Goal: Transaction & Acquisition: Purchase product/service

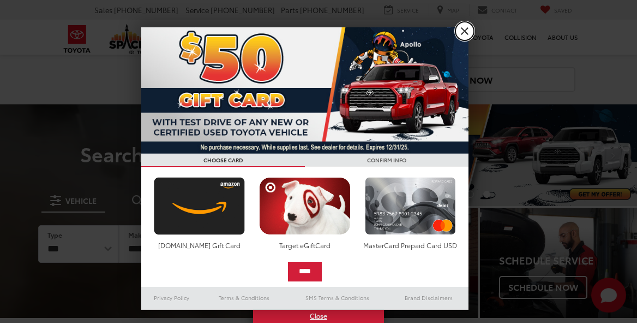
click at [463, 33] on link "X" at bounding box center [465, 31] width 19 height 19
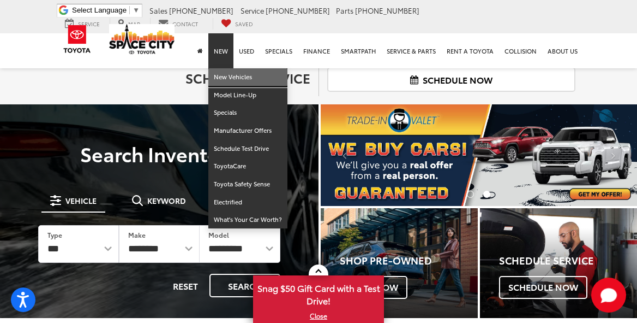
click at [230, 75] on link "New Vehicles" at bounding box center [247, 77] width 79 height 18
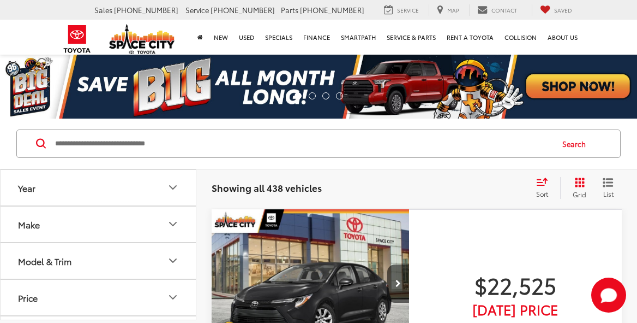
click at [171, 225] on icon "Make" at bounding box center [172, 223] width 13 height 13
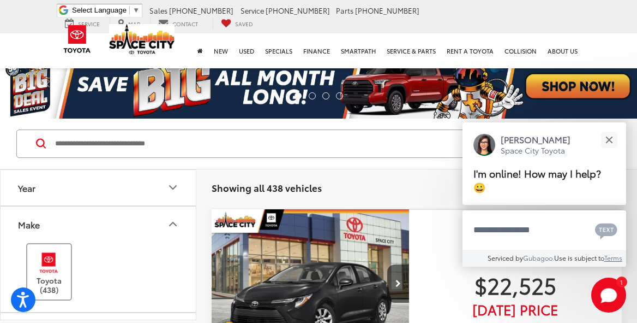
scroll to position [55, 0]
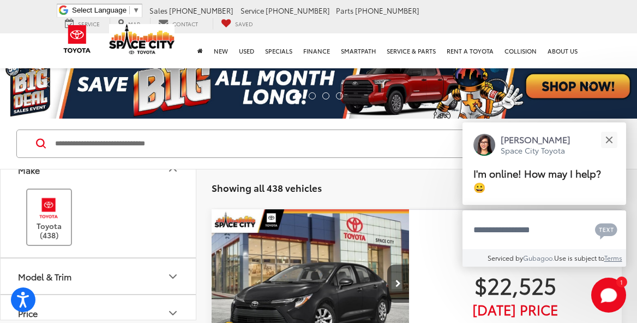
click at [47, 217] on img at bounding box center [49, 208] width 30 height 26
click at [171, 274] on icon "Model & Trim" at bounding box center [172, 276] width 13 height 13
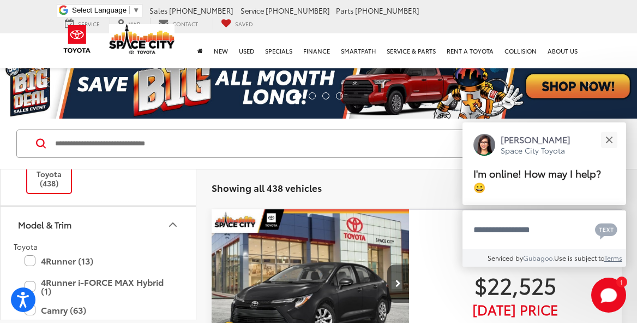
scroll to position [164, 0]
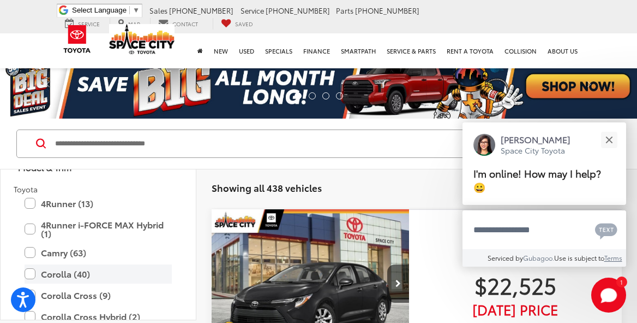
click at [31, 273] on label "Corolla (40)" at bounding box center [98, 273] width 147 height 19
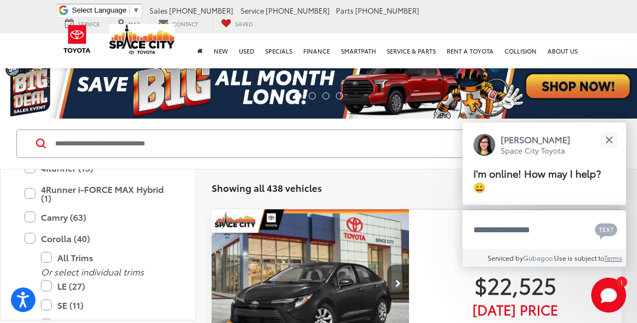
scroll to position [218, 0]
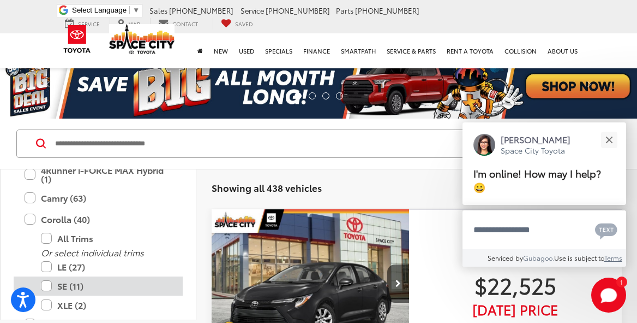
click at [50, 286] on label "SE (11)" at bounding box center [106, 285] width 131 height 19
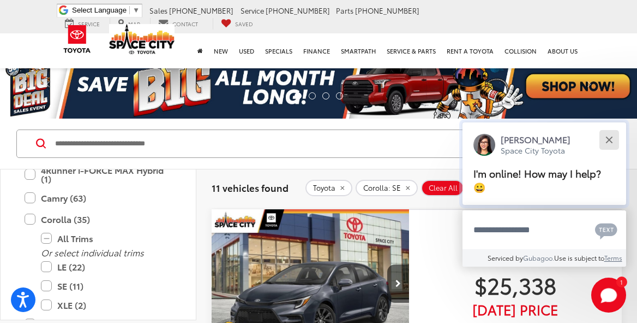
click at [614, 136] on button "Close" at bounding box center [609, 139] width 23 height 23
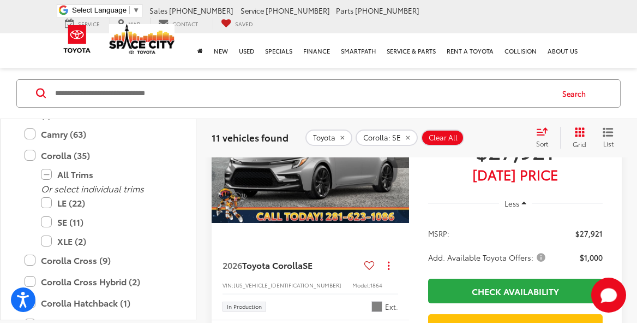
scroll to position [3002, 0]
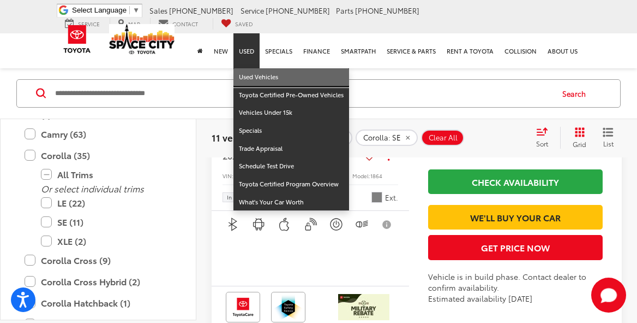
click at [248, 74] on link "Used Vehicles" at bounding box center [292, 77] width 116 height 18
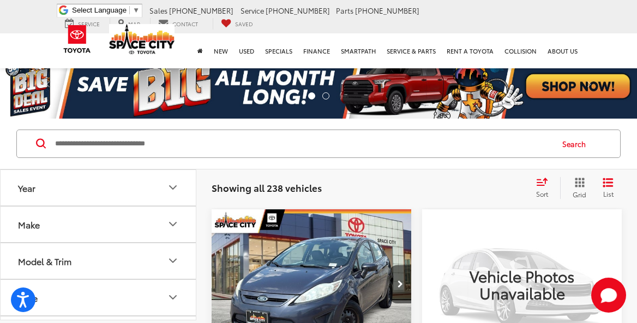
click at [168, 220] on icon "Make" at bounding box center [172, 223] width 13 height 13
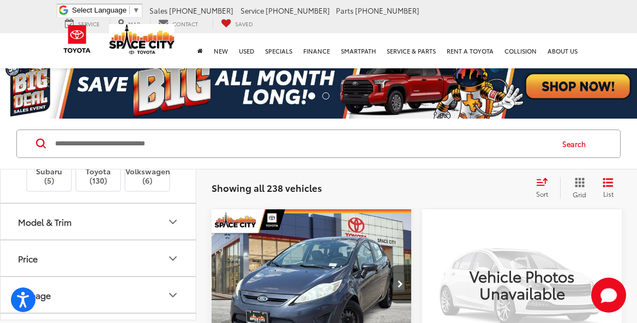
scroll to position [437, 0]
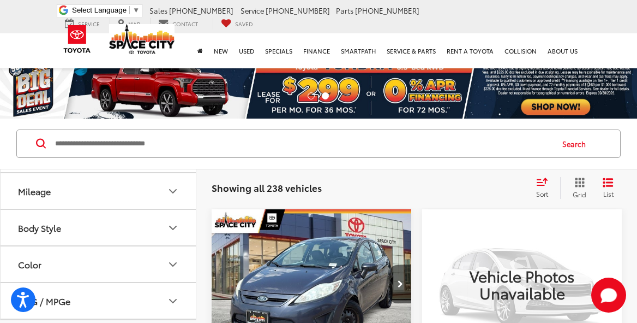
click at [98, 63] on img at bounding box center [98, 63] width 0 height 0
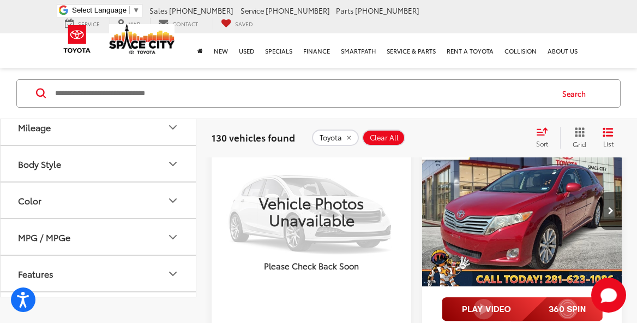
scroll to position [109, 0]
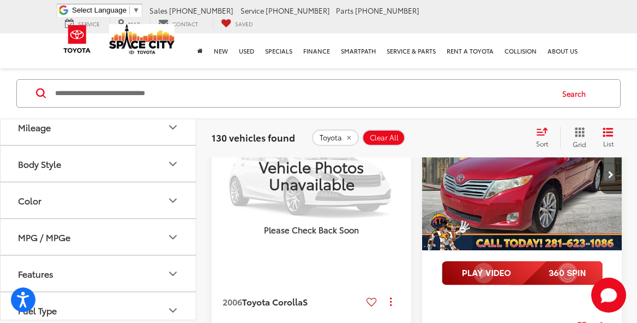
click at [174, 61] on icon "Model & Trim" at bounding box center [172, 53] width 13 height 13
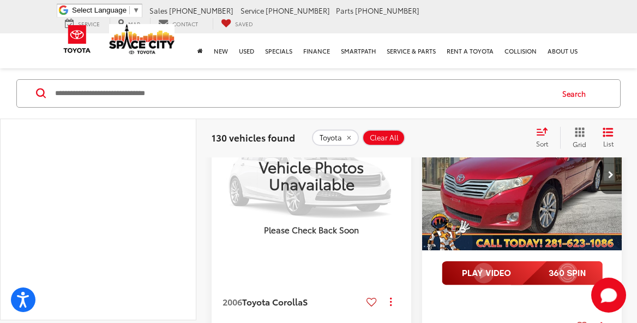
scroll to position [600, 0]
click at [32, 64] on label "COROLLA (22)" at bounding box center [98, 54] width 147 height 19
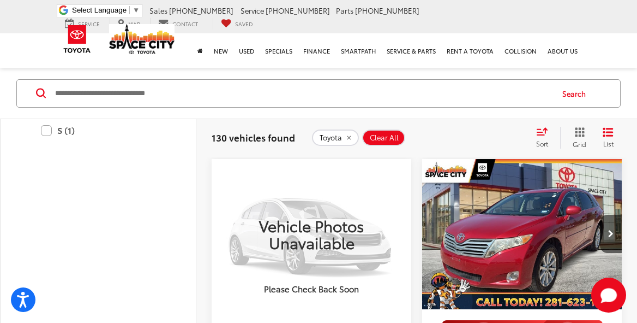
scroll to position [764, 0]
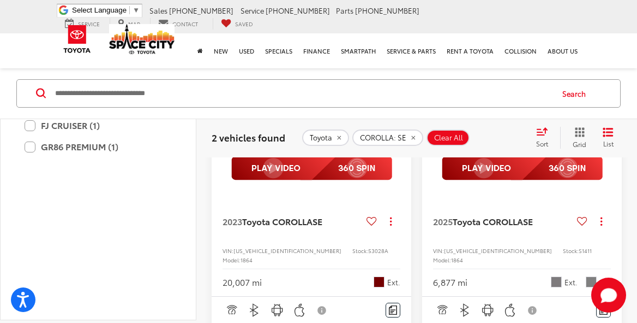
scroll to position [105, 0]
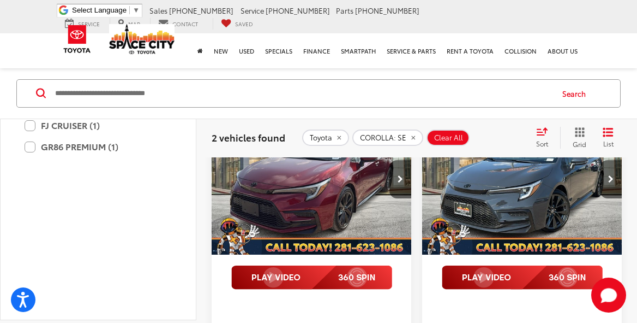
click at [521, 198] on img "2025 Toyota COROLLA SE 0" at bounding box center [522, 179] width 201 height 151
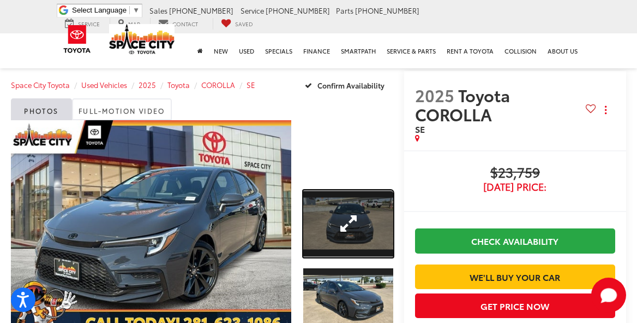
click at [342, 223] on link "Expand Photo 1" at bounding box center [348, 224] width 90 height 68
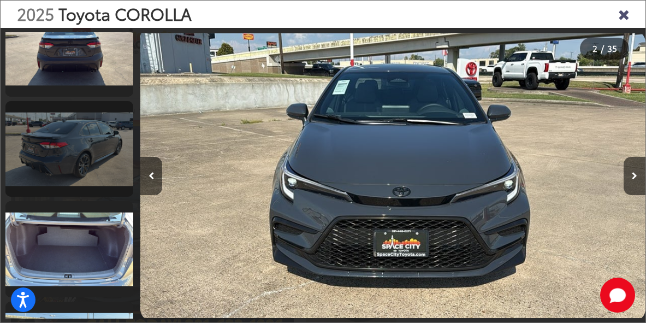
scroll to position [586, 0]
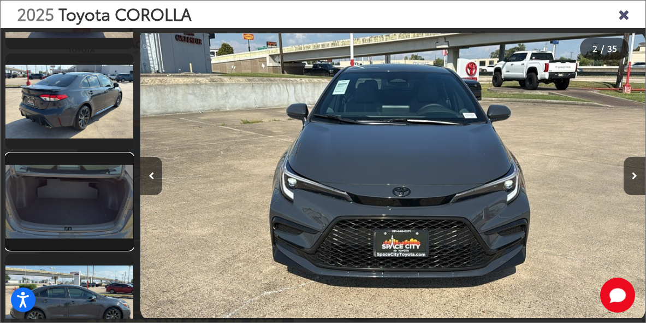
click at [83, 205] on link at bounding box center [69, 201] width 128 height 96
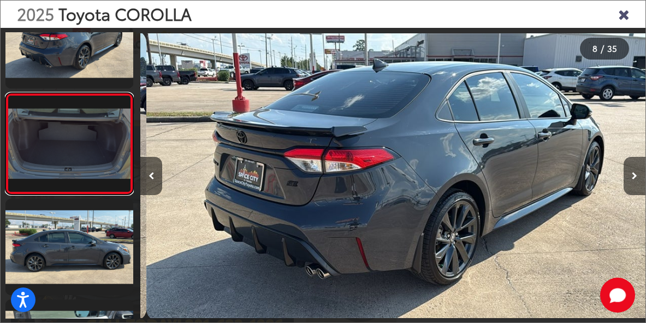
scroll to position [0, 3533]
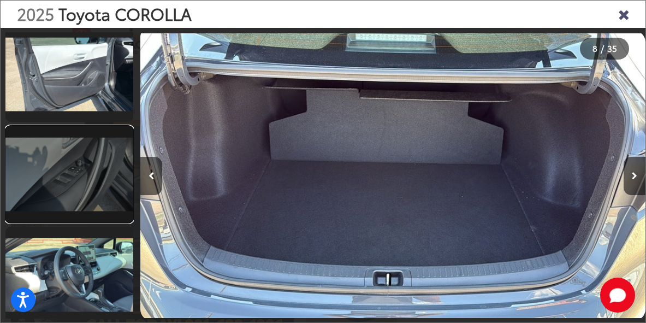
click at [96, 190] on link at bounding box center [69, 174] width 128 height 96
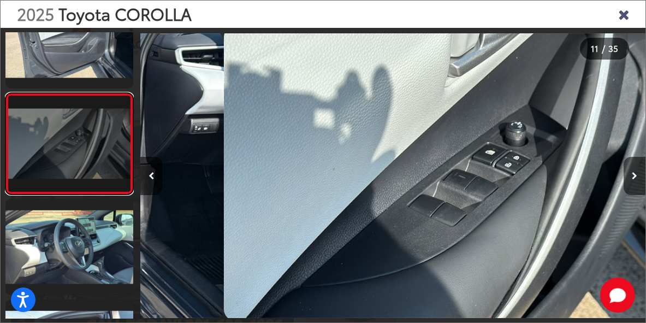
scroll to position [0, 5047]
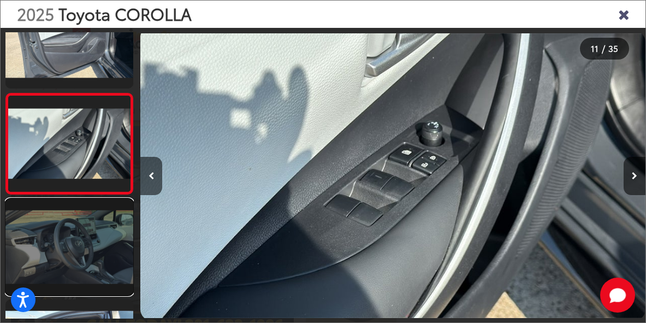
click at [98, 249] on link at bounding box center [69, 247] width 128 height 96
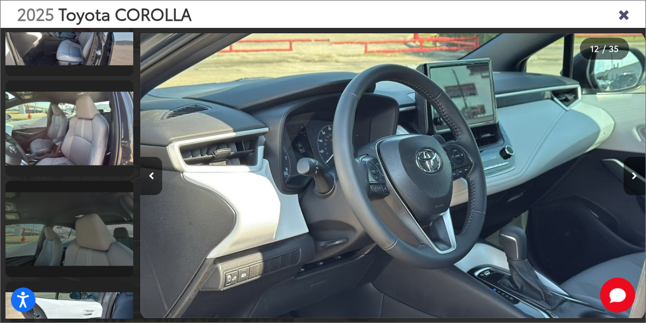
scroll to position [1424, 0]
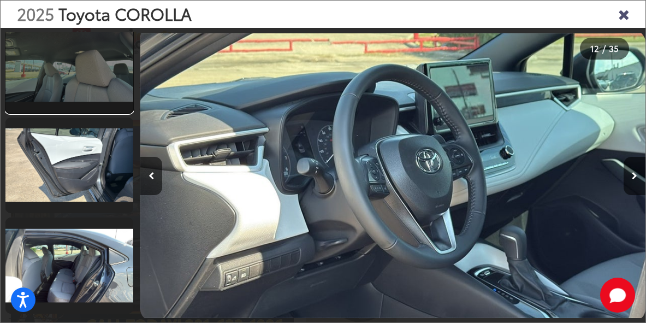
click at [100, 64] on link at bounding box center [69, 65] width 128 height 96
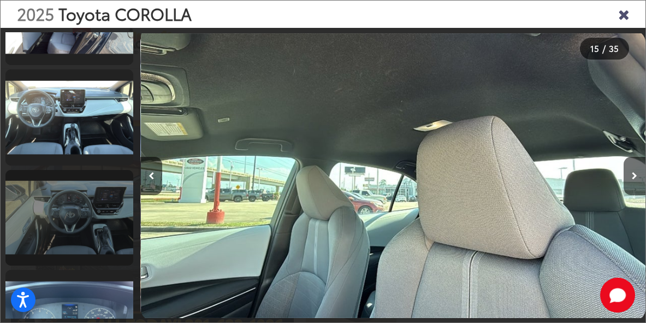
scroll to position [1725, 0]
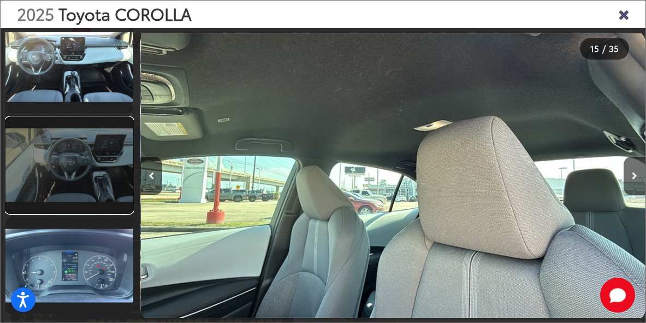
click at [104, 184] on link at bounding box center [69, 165] width 128 height 96
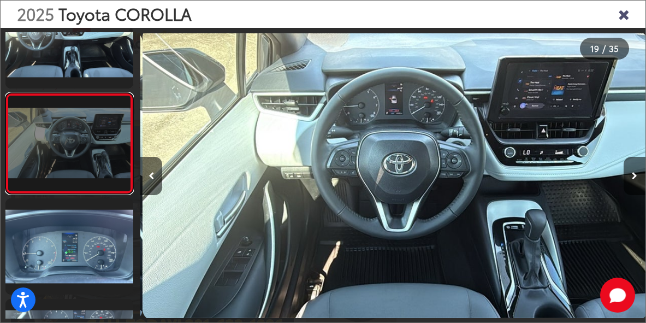
scroll to position [0, 9085]
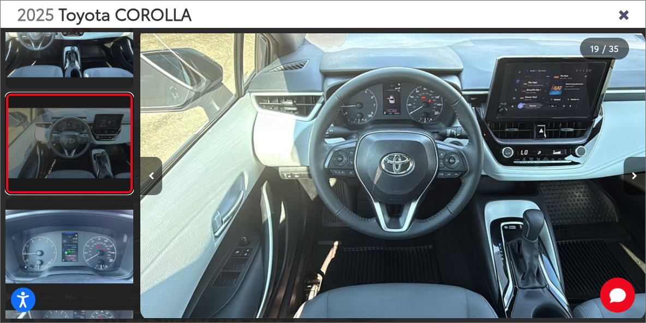
click at [92, 156] on link at bounding box center [69, 144] width 128 height 102
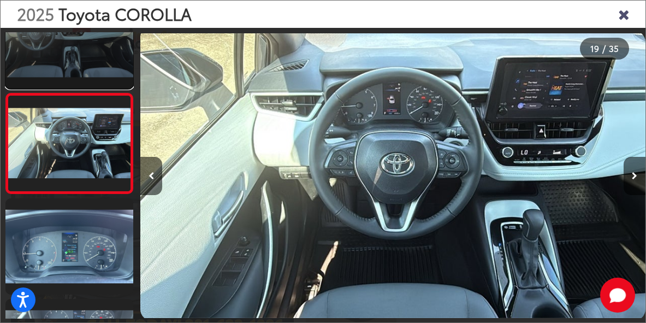
click at [98, 69] on link at bounding box center [69, 40] width 128 height 96
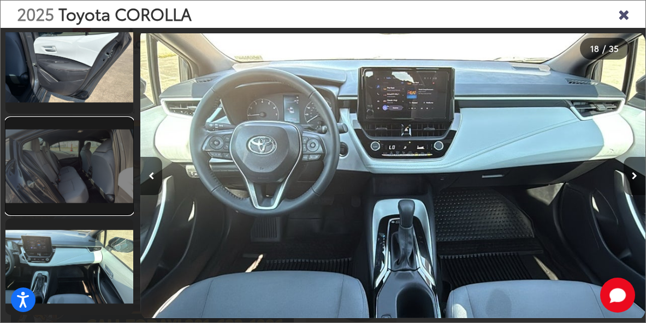
click at [93, 186] on link at bounding box center [69, 166] width 128 height 96
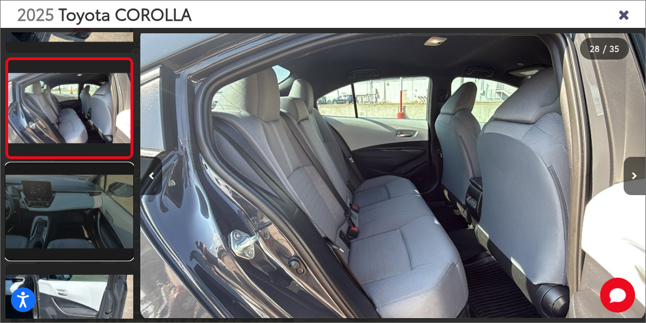
click at [105, 220] on link at bounding box center [69, 211] width 128 height 96
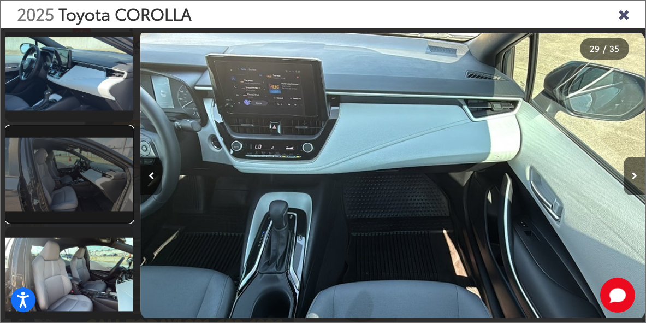
click at [91, 202] on link at bounding box center [69, 174] width 128 height 96
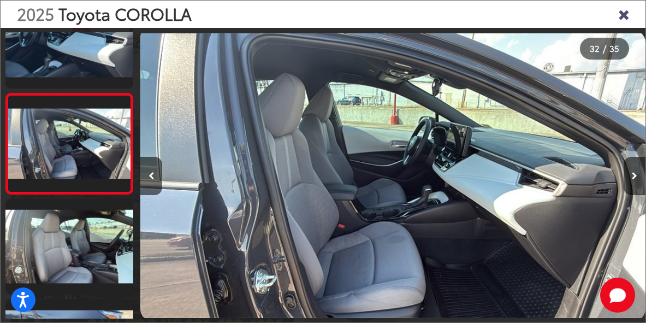
click at [627, 17] on icon "Close gallery" at bounding box center [623, 14] width 11 height 14
